Goal: Task Accomplishment & Management: Manage account settings

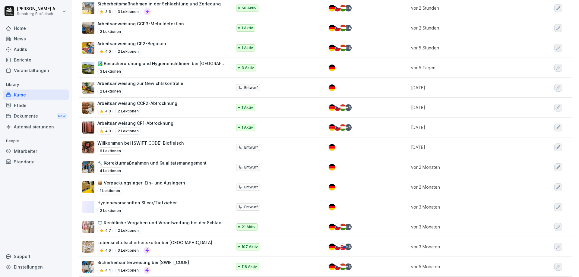
scroll to position [151, 0]
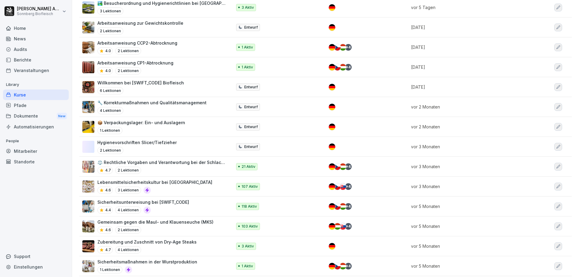
click at [170, 206] on div "Sicherheitsunterweisung bei SONNBERG 4.4 4 Lektionen" at bounding box center [143, 206] width 92 height 15
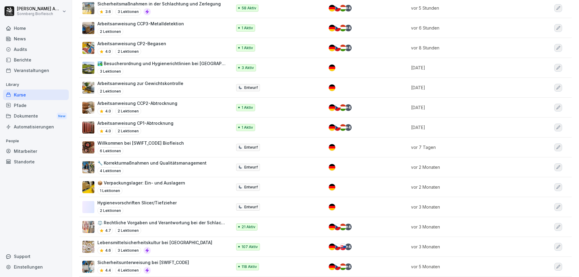
scroll to position [151, 0]
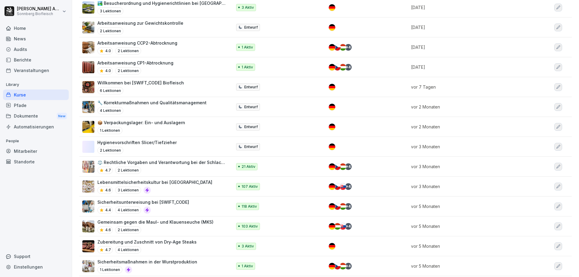
click at [169, 185] on p "Lebensmittelsicherheitskultur bei [GEOGRAPHIC_DATA]" at bounding box center [154, 182] width 115 height 6
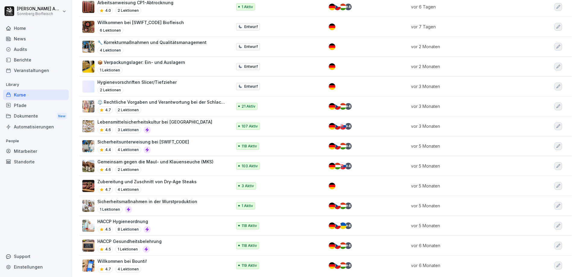
scroll to position [219, 0]
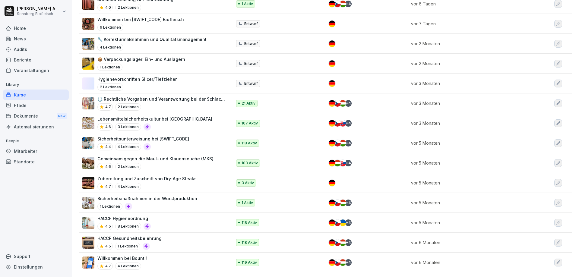
click at [169, 217] on div "HACCP Hygieneordnung 4.5 8 Lektionen" at bounding box center [154, 222] width 144 height 15
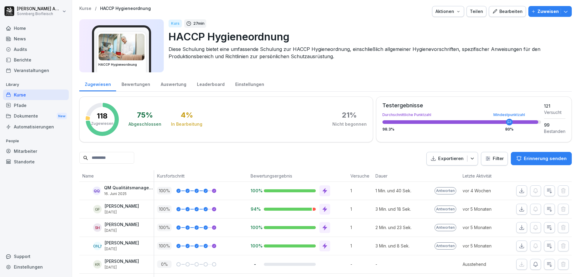
click at [134, 158] on input at bounding box center [106, 158] width 55 height 12
click at [167, 83] on div "Auswertung" at bounding box center [173, 83] width 36 height 15
click at [163, 86] on div "Auswertung" at bounding box center [173, 83] width 36 height 15
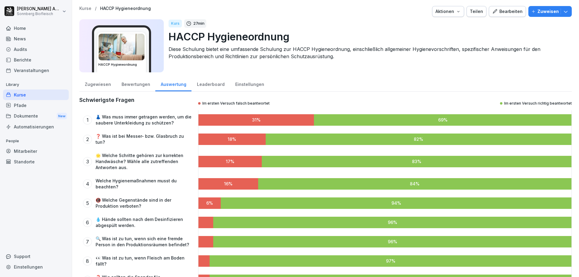
click at [213, 85] on div "Leaderboard" at bounding box center [210, 83] width 38 height 15
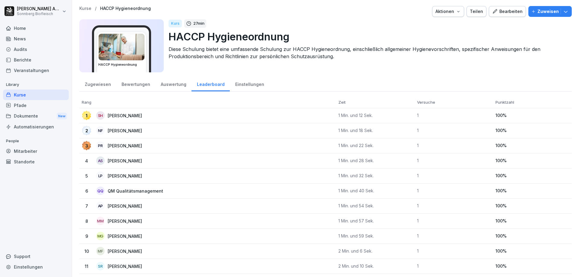
click at [136, 83] on div "Bewertungen" at bounding box center [135, 83] width 39 height 15
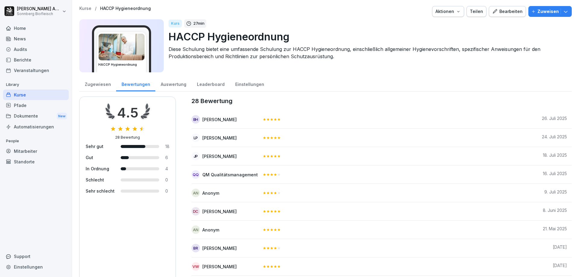
click at [253, 85] on div "Einstellungen" at bounding box center [250, 83] width 40 height 15
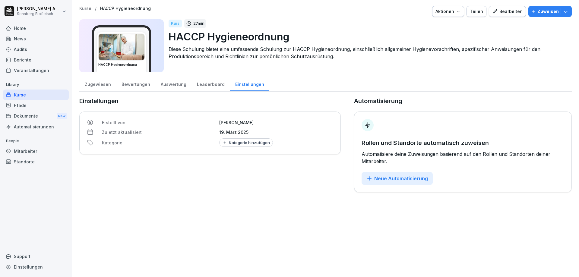
click at [97, 86] on div "Zugewiesen" at bounding box center [97, 83] width 37 height 15
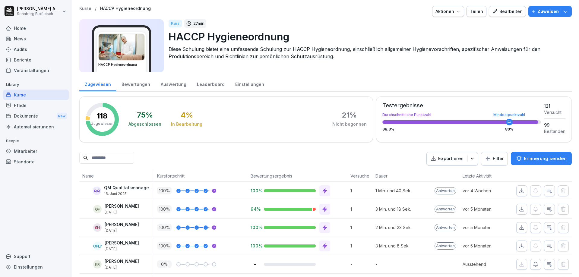
click at [125, 156] on input at bounding box center [106, 158] width 55 height 12
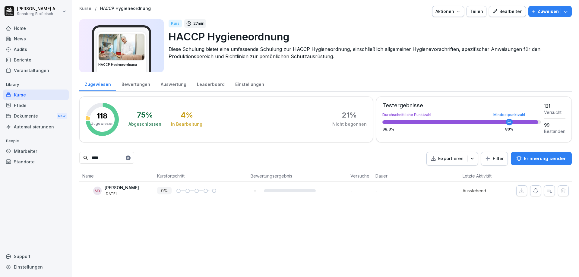
drag, startPoint x: 92, startPoint y: 158, endPoint x: 52, endPoint y: 158, distance: 40.1
click at [52, 158] on div "[PERSON_NAME] Biofleisch Home News Audits Berichte Veranstaltungen Library Kurs…" at bounding box center [289, 138] width 579 height 277
type input "******"
drag, startPoint x: 122, startPoint y: 160, endPoint x: 15, endPoint y: 152, distance: 108.0
click at [14, 152] on div "[PERSON_NAME] Biofleisch Home News Audits Berichte Veranstaltungen Library Kurs…" at bounding box center [289, 138] width 579 height 277
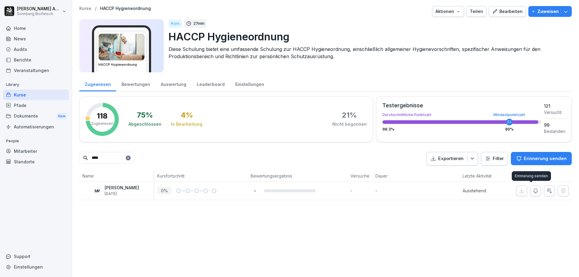
type input "****"
click at [530, 194] on button "button" at bounding box center [535, 190] width 11 height 11
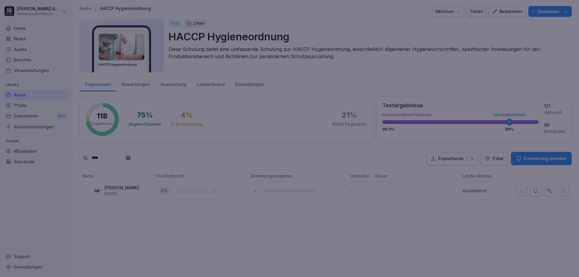
drag, startPoint x: 471, startPoint y: 200, endPoint x: 501, endPoint y: 198, distance: 30.6
click at [471, 200] on div at bounding box center [289, 138] width 579 height 277
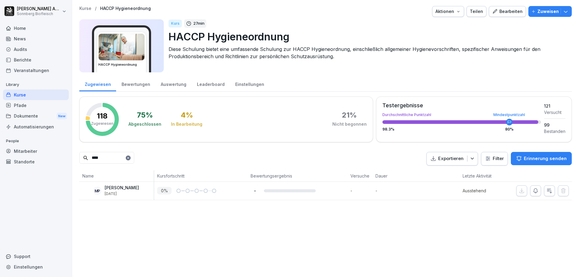
click at [99, 190] on div "MP" at bounding box center [97, 191] width 8 height 8
click at [532, 194] on button "button" at bounding box center [535, 190] width 11 height 11
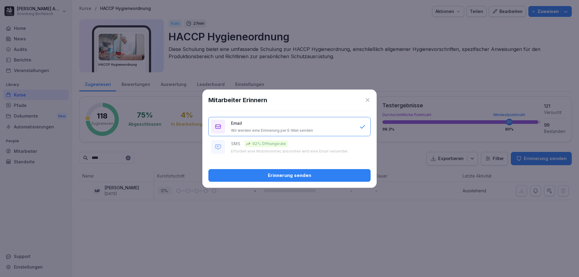
click at [251, 129] on p "Wir werden eine Erinnerung per E-Mail senden" at bounding box center [272, 130] width 82 height 5
click at [285, 178] on div "Erinnerung senden" at bounding box center [289, 175] width 153 height 7
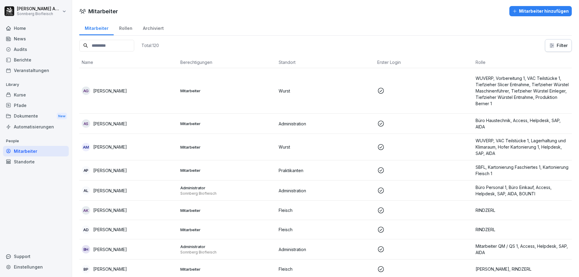
click at [118, 41] on input at bounding box center [106, 46] width 55 height 12
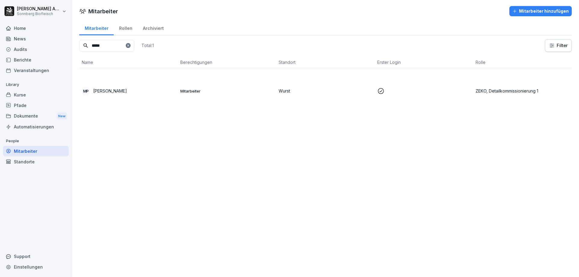
type input "*****"
click at [122, 99] on td "MP Melanie Palmetshofer" at bounding box center [128, 91] width 99 height 46
